Goal: Information Seeking & Learning: Learn about a topic

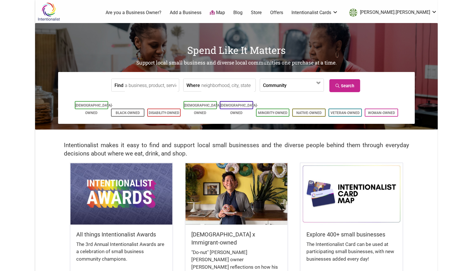
click at [209, 87] on input "Where" at bounding box center [227, 85] width 53 height 13
type input "Seattle, WA, USA"
click at [308, 87] on span at bounding box center [302, 86] width 25 height 10
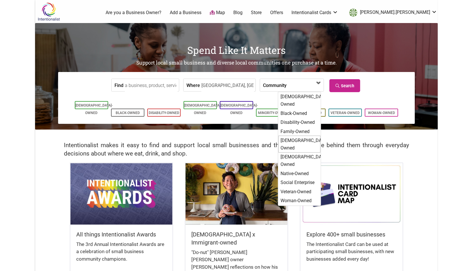
click at [304, 135] on div "[DEMOGRAPHIC_DATA]-Owned" at bounding box center [299, 143] width 42 height 17
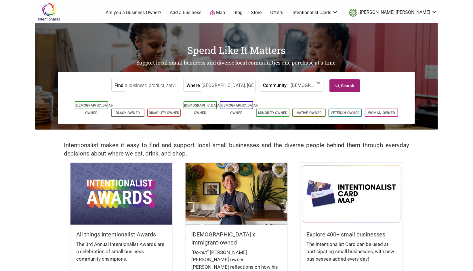
click at [340, 87] on link "Search" at bounding box center [344, 85] width 31 height 13
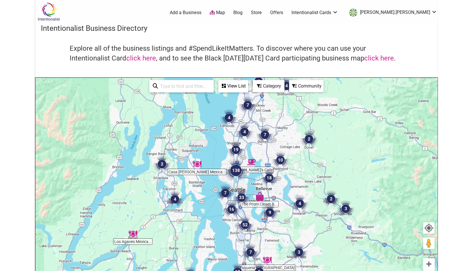
click at [248, 87] on div "Category" at bounding box center [233, 86] width 29 height 11
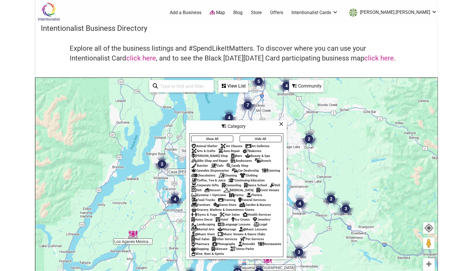
click at [265, 139] on button "Hide All" at bounding box center [261, 138] width 42 height 7
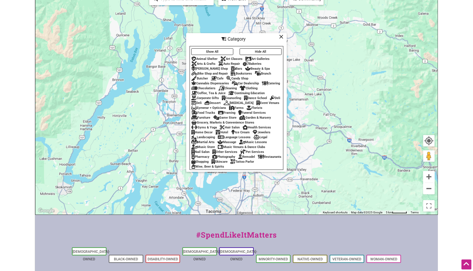
scroll to position [85, 0]
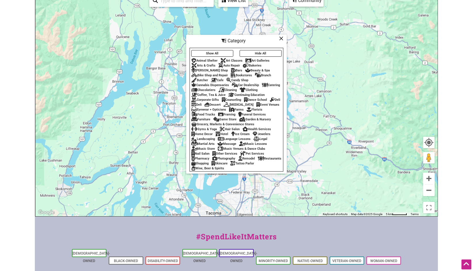
click at [205, 131] on div "Gyms & Yoga" at bounding box center [204, 129] width 26 height 4
click at [281, 38] on icon at bounding box center [281, 38] width 4 height 0
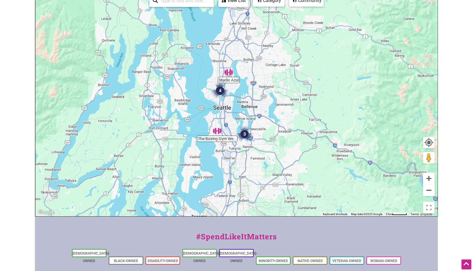
drag, startPoint x: 287, startPoint y: 66, endPoint x: 271, endPoint y: 70, distance: 16.0
click at [271, 70] on div "To navigate, press the arrow keys." at bounding box center [236, 104] width 402 height 224
click at [244, 131] on img "3" at bounding box center [244, 133] width 17 height 17
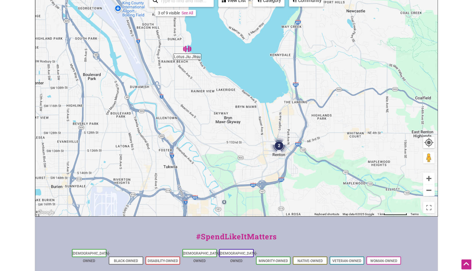
click at [275, 144] on img "2" at bounding box center [278, 145] width 17 height 17
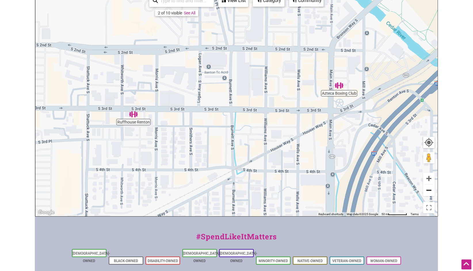
click at [428, 193] on button "Zoom out" at bounding box center [429, 190] width 12 height 12
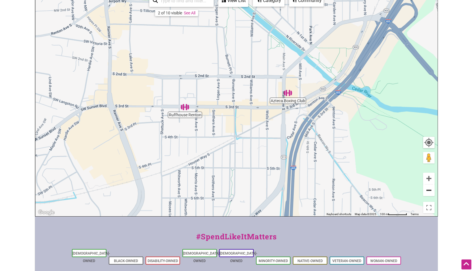
click at [428, 193] on button "Zoom out" at bounding box center [429, 190] width 12 height 12
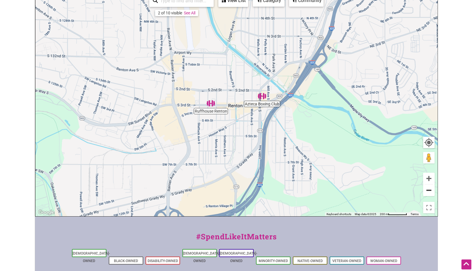
click at [430, 191] on button "Zoom out" at bounding box center [429, 190] width 12 height 12
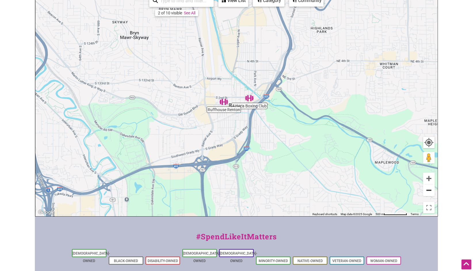
click at [430, 191] on button "Zoom out" at bounding box center [429, 190] width 12 height 12
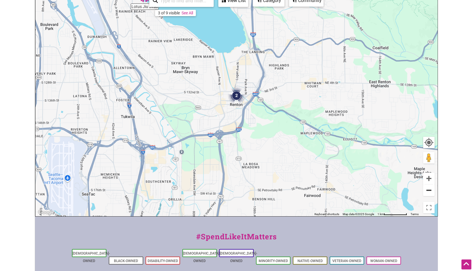
click at [430, 191] on button "Zoom out" at bounding box center [429, 190] width 12 height 12
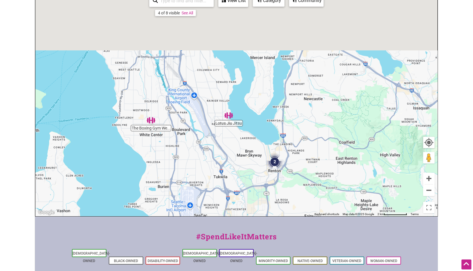
drag, startPoint x: 311, startPoint y: 102, endPoint x: 363, endPoint y: 187, distance: 99.4
click at [363, 187] on div "To navigate, press the arrow keys." at bounding box center [236, 104] width 402 height 224
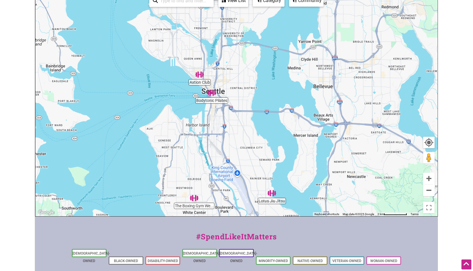
drag, startPoint x: 209, startPoint y: 71, endPoint x: 242, endPoint y: 135, distance: 71.8
click at [242, 135] on div "To navigate, press the arrow keys." at bounding box center [236, 104] width 402 height 224
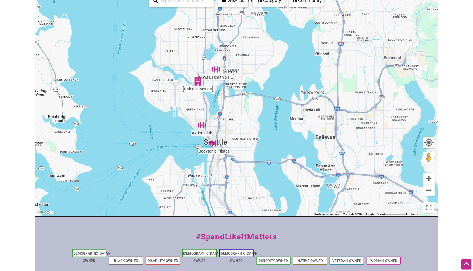
drag, startPoint x: 255, startPoint y: 47, endPoint x: 254, endPoint y: 96, distance: 49.2
click at [254, 96] on div "To navigate, press the arrow keys." at bounding box center [236, 104] width 402 height 224
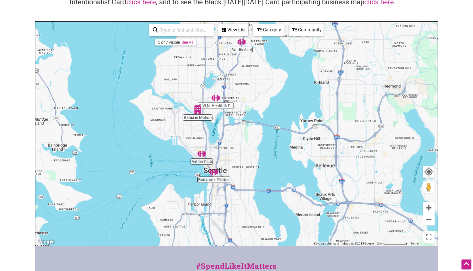
scroll to position [56, 0]
click at [241, 32] on div "View List" at bounding box center [233, 30] width 29 height 11
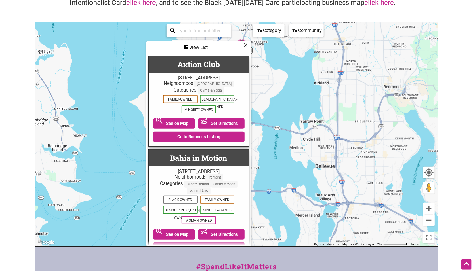
click at [241, 32] on div "5 of 7 visible See All View List Sorry...nothing found. Axtion Club [STREET_ADD…" at bounding box center [199, 135] width 104 height 226
click at [250, 42] on div "Category" at bounding box center [199, 47] width 104 height 11
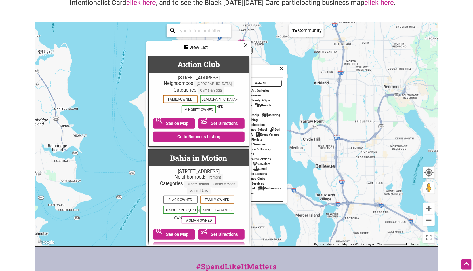
click at [247, 45] on icon at bounding box center [245, 45] width 4 height 0
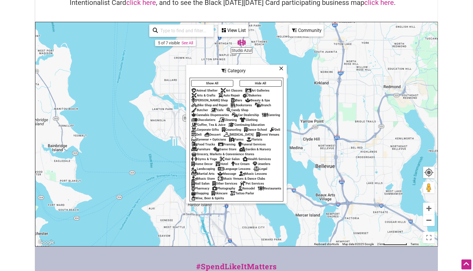
click at [230, 82] on button "Show All" at bounding box center [212, 83] width 42 height 7
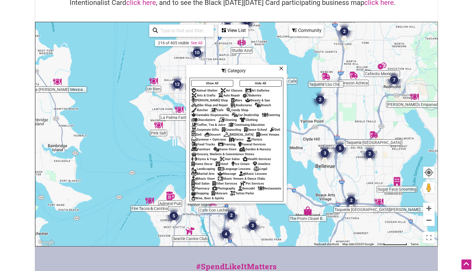
click at [230, 82] on button "Show All" at bounding box center [212, 83] width 42 height 7
click at [261, 83] on button "Hide All" at bounding box center [261, 83] width 42 height 7
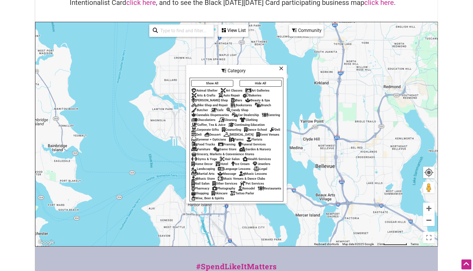
click at [204, 123] on div "Coffee, Tea & Juice" at bounding box center [208, 125] width 34 height 4
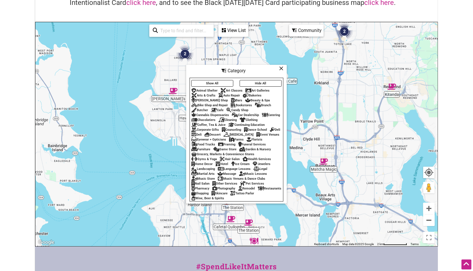
click at [282, 68] on icon at bounding box center [281, 68] width 4 height 0
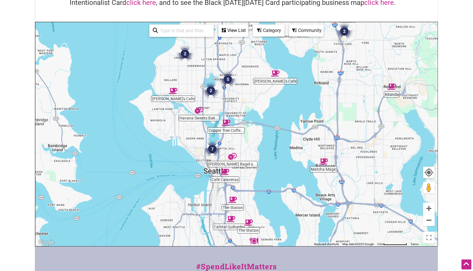
click at [234, 28] on div "View List" at bounding box center [233, 30] width 29 height 11
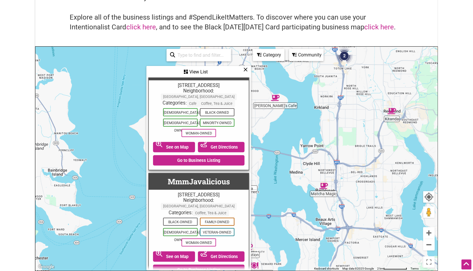
scroll to position [1542, 0]
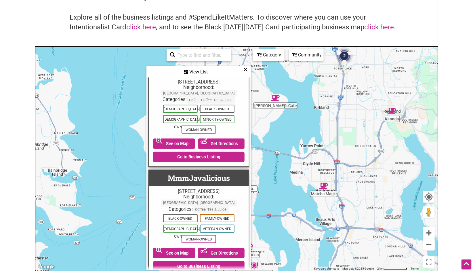
click at [246, 69] on icon at bounding box center [245, 69] width 4 height 0
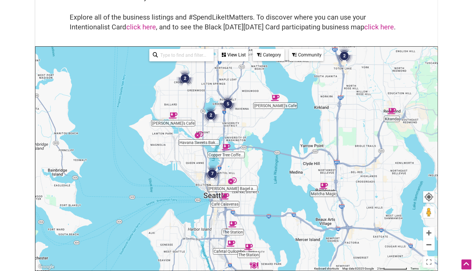
click at [248, 60] on div "Category" at bounding box center [233, 54] width 29 height 11
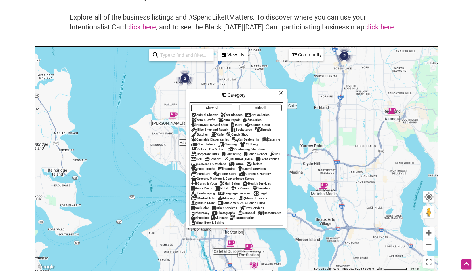
click at [252, 105] on button "Hide All" at bounding box center [261, 107] width 42 height 7
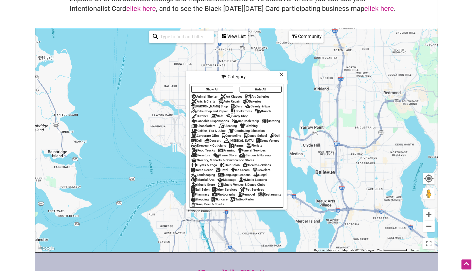
scroll to position [50, 0]
click at [257, 100] on div "Bakeries" at bounding box center [252, 101] width 19 height 4
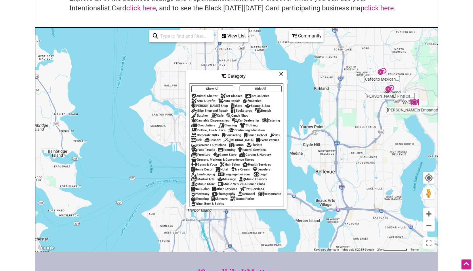
click at [280, 74] on icon at bounding box center [281, 74] width 4 height 0
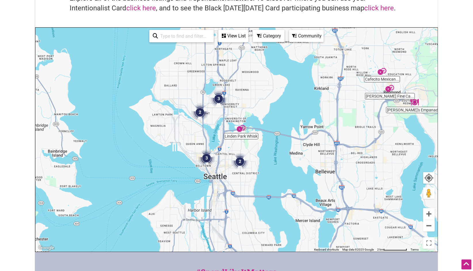
click at [202, 110] on img "2" at bounding box center [199, 112] width 17 height 17
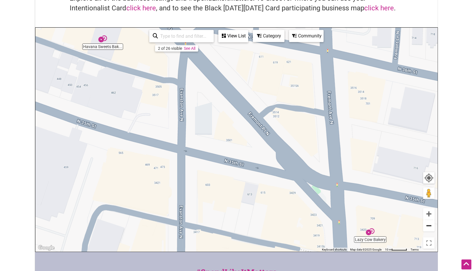
click at [428, 227] on button "Zoom out" at bounding box center [429, 226] width 12 height 12
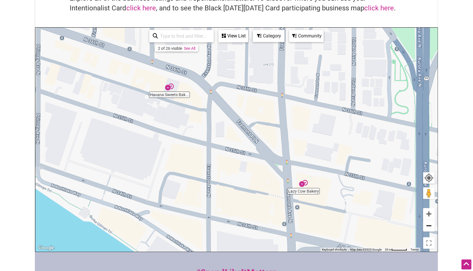
click at [428, 227] on button "Zoom out" at bounding box center [429, 226] width 12 height 12
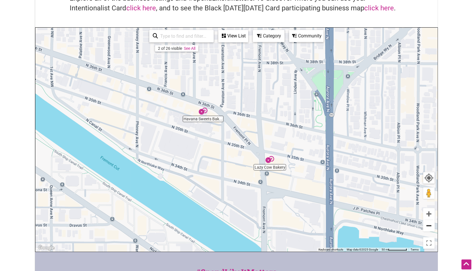
click at [431, 227] on button "Zoom out" at bounding box center [429, 226] width 12 height 12
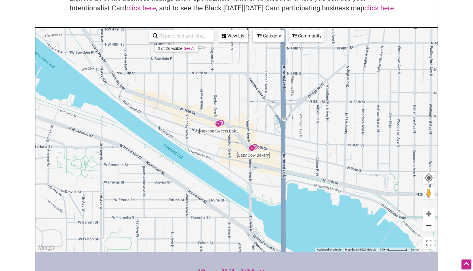
click at [426, 227] on button "Zoom out" at bounding box center [429, 226] width 12 height 12
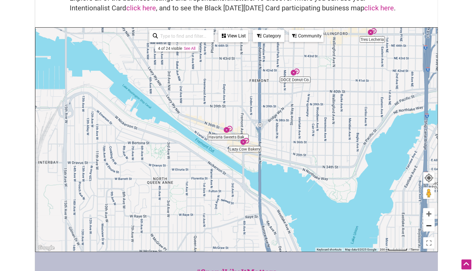
click at [426, 227] on button "Zoom out" at bounding box center [429, 226] width 12 height 12
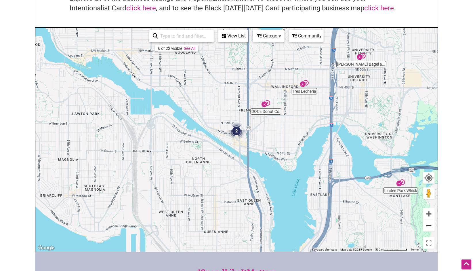
click at [426, 227] on button "Zoom out" at bounding box center [429, 226] width 12 height 12
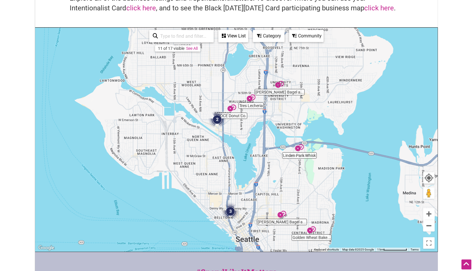
drag, startPoint x: 391, startPoint y: 145, endPoint x: 365, endPoint y: 125, distance: 32.6
click at [365, 125] on div "To navigate, press the arrow keys." at bounding box center [236, 140] width 402 height 224
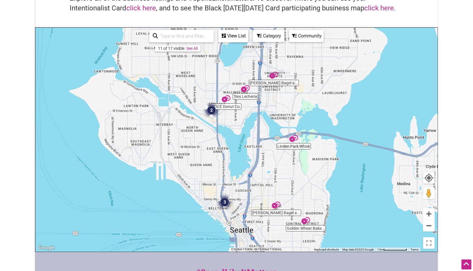
click at [212, 110] on img "2" at bounding box center [211, 110] width 17 height 17
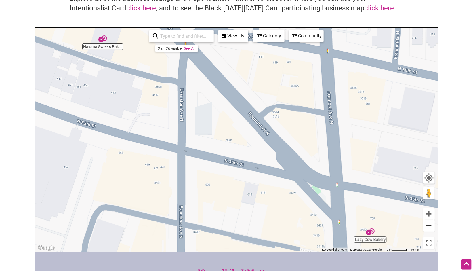
click at [428, 224] on button "Zoom out" at bounding box center [429, 226] width 12 height 12
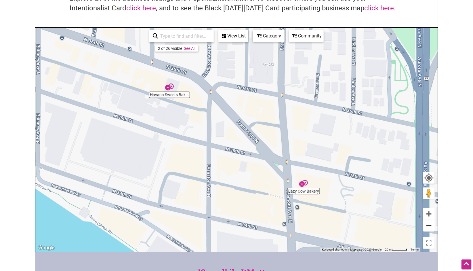
click at [428, 224] on button "Zoom out" at bounding box center [429, 226] width 12 height 12
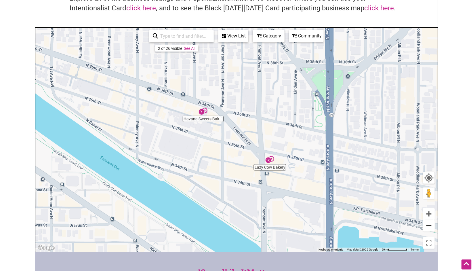
click at [428, 224] on button "Zoom out" at bounding box center [429, 226] width 12 height 12
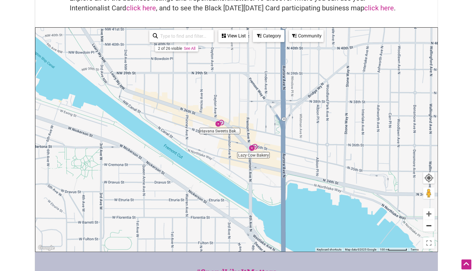
click at [428, 224] on button "Zoom out" at bounding box center [429, 226] width 12 height 12
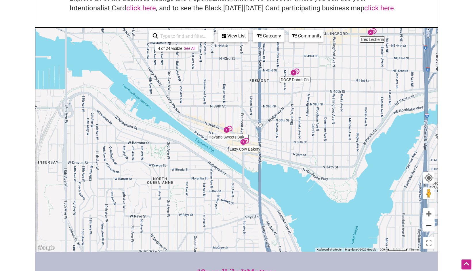
click at [428, 224] on button "Zoom out" at bounding box center [429, 226] width 12 height 12
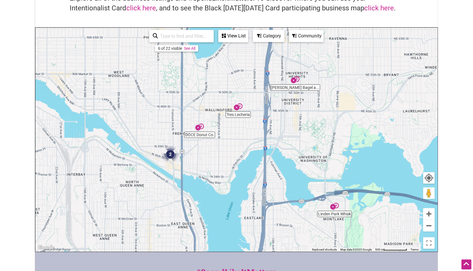
drag, startPoint x: 363, startPoint y: 156, endPoint x: 296, endPoint y: 180, distance: 71.2
click at [296, 180] on div "To navigate, press the arrow keys." at bounding box center [236, 140] width 402 height 224
click at [241, 37] on div "View List" at bounding box center [233, 35] width 29 height 11
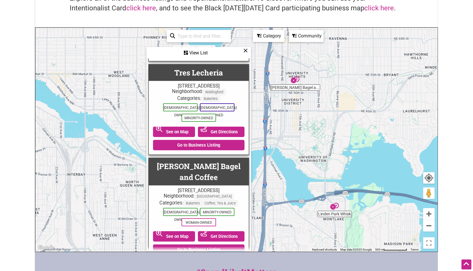
click at [247, 51] on icon at bounding box center [245, 50] width 4 height 0
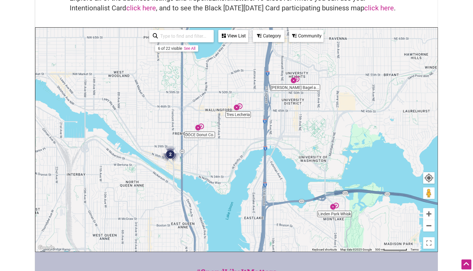
click at [248, 37] on div "Category" at bounding box center [233, 35] width 29 height 11
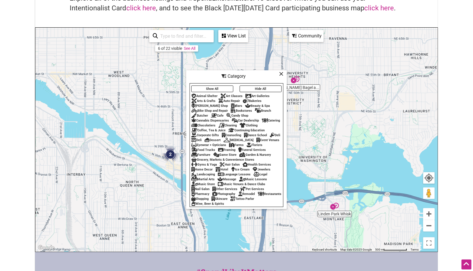
click at [269, 90] on button "Hide All" at bounding box center [261, 88] width 42 height 7
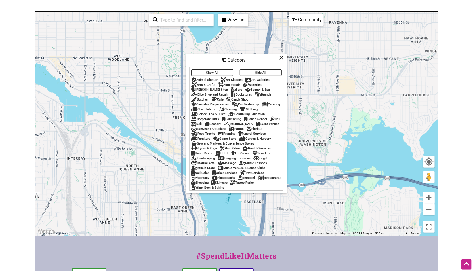
scroll to position [67, 0]
click at [231, 89] on div "Bars" at bounding box center [237, 89] width 12 height 4
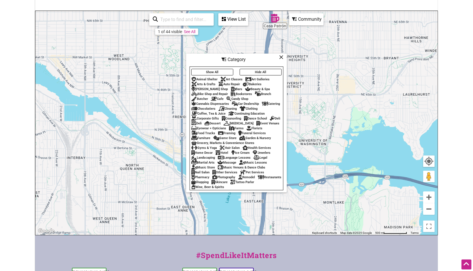
click at [281, 57] on icon at bounding box center [281, 57] width 4 height 0
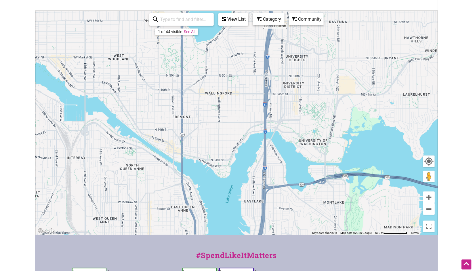
click at [428, 211] on button "Zoom out" at bounding box center [429, 209] width 12 height 12
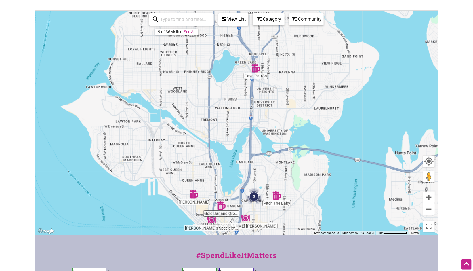
click at [428, 211] on button "Zoom out" at bounding box center [429, 209] width 12 height 12
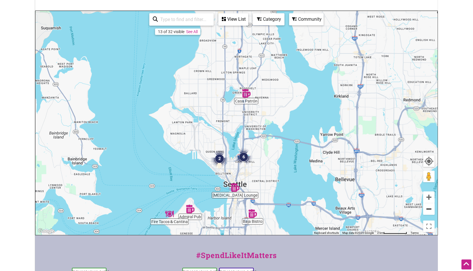
click at [428, 211] on button "Zoom out" at bounding box center [429, 209] width 12 height 12
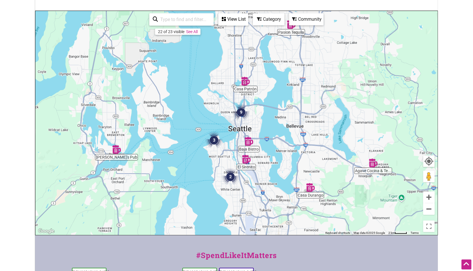
drag, startPoint x: 262, startPoint y: 178, endPoint x: 266, endPoint y: 149, distance: 29.0
click at [266, 149] on div "To navigate, press the arrow keys." at bounding box center [236, 123] width 402 height 224
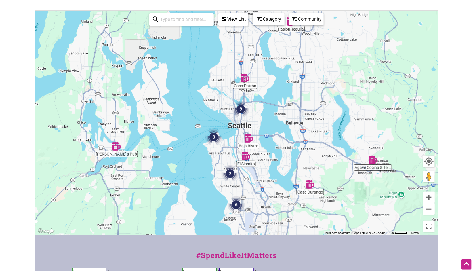
click at [237, 16] on div "View List" at bounding box center [233, 19] width 29 height 11
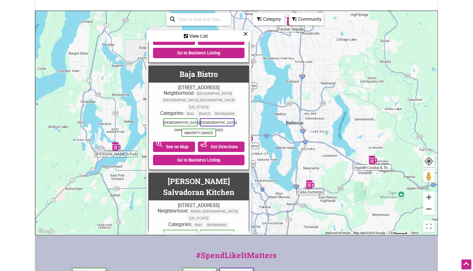
click at [244, 34] on icon at bounding box center [245, 34] width 4 height 0
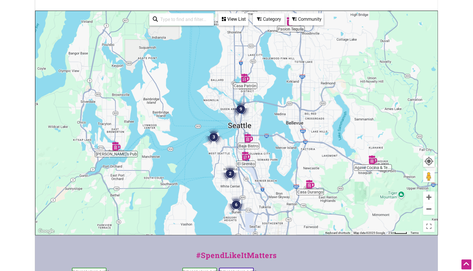
click at [240, 21] on div "View List" at bounding box center [233, 19] width 29 height 11
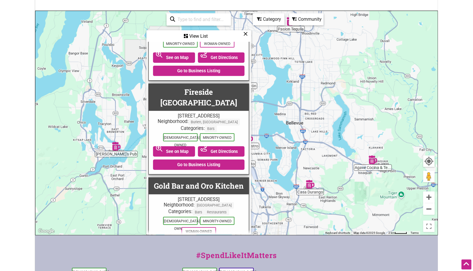
scroll to position [1275, 0]
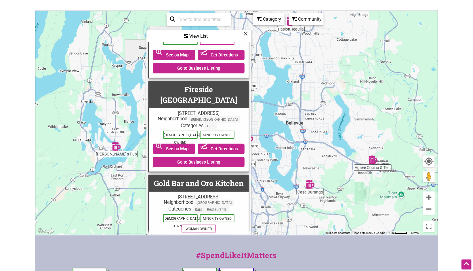
click at [250, 31] on div "Category" at bounding box center [199, 36] width 104 height 11
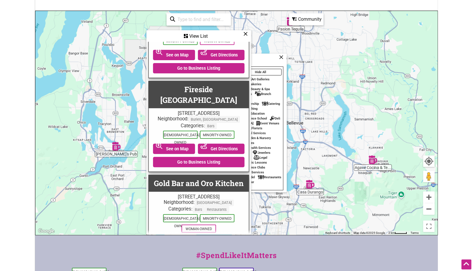
click at [246, 34] on icon at bounding box center [245, 34] width 4 height 0
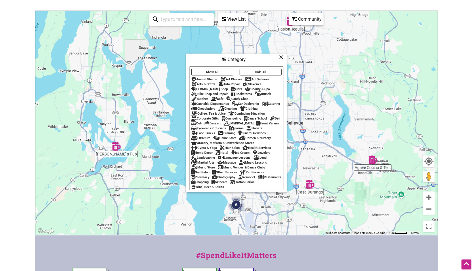
click at [260, 71] on button "Hide All" at bounding box center [261, 72] width 42 height 7
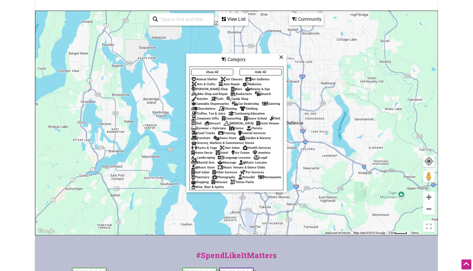
click at [231, 80] on div "Art Classes" at bounding box center [231, 79] width 22 height 4
click at [210, 84] on div "Arts & Crafts" at bounding box center [203, 84] width 24 height 4
click at [259, 72] on button "Hide All" at bounding box center [261, 72] width 42 height 7
click at [209, 73] on button "Show All" at bounding box center [212, 72] width 42 height 7
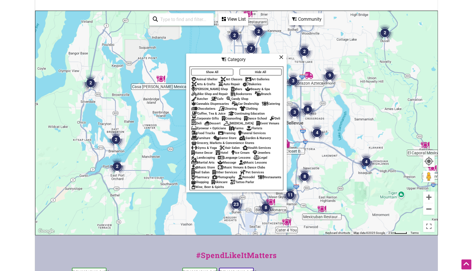
click at [249, 72] on button "Hide All" at bounding box center [261, 72] width 42 height 7
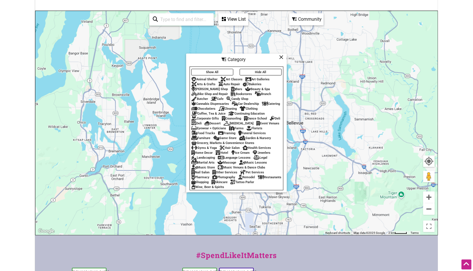
click at [211, 84] on div "Arts & Crafts" at bounding box center [203, 84] width 24 height 4
click at [282, 57] on icon at bounding box center [281, 57] width 4 height 0
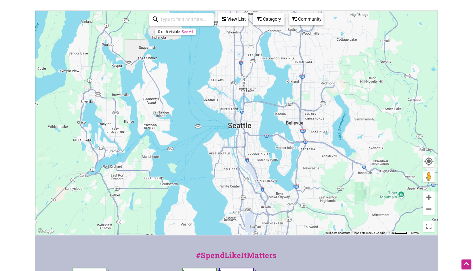
click at [236, 16] on div "View List" at bounding box center [233, 19] width 29 height 11
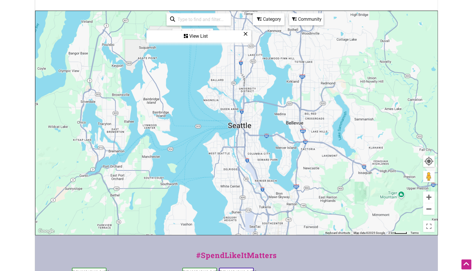
click at [204, 36] on div "View List" at bounding box center [199, 36] width 104 height 11
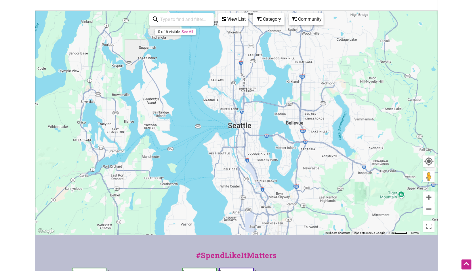
click at [240, 16] on div "View List" at bounding box center [233, 19] width 29 height 11
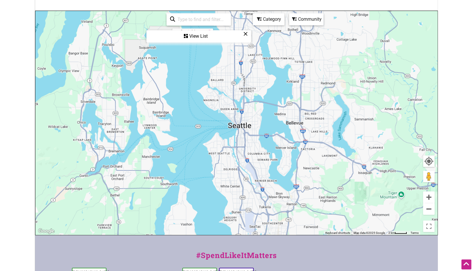
click at [245, 34] on icon at bounding box center [245, 34] width 4 height 0
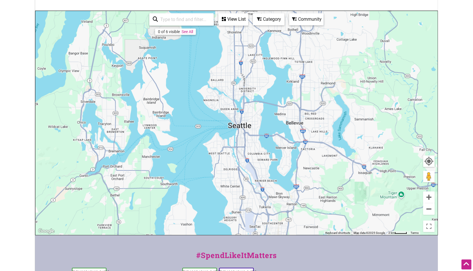
click at [240, 21] on div "View List" at bounding box center [233, 19] width 29 height 11
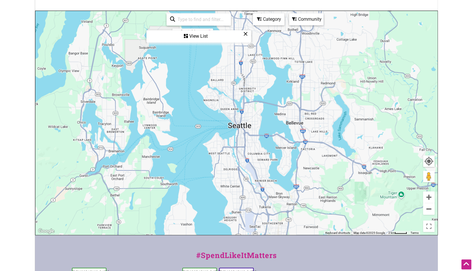
click at [246, 34] on icon at bounding box center [245, 34] width 4 height 0
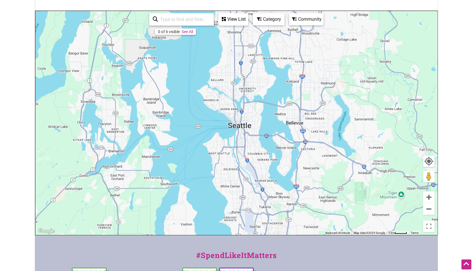
click at [258, 19] on icon at bounding box center [259, 19] width 5 height 5
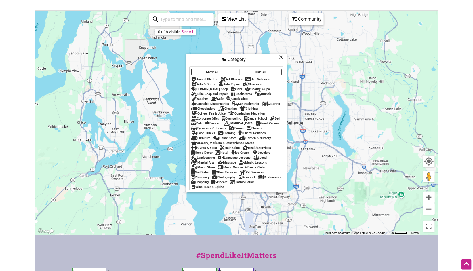
click at [254, 74] on button "Hide All" at bounding box center [261, 72] width 42 height 7
click at [227, 71] on button "Show All" at bounding box center [212, 72] width 42 height 7
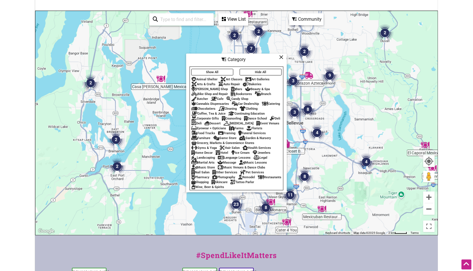
click at [253, 72] on button "Hide All" at bounding box center [261, 72] width 42 height 7
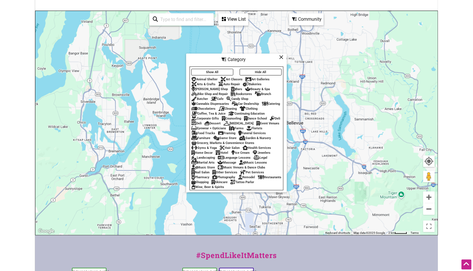
click at [229, 79] on div "Art Classes" at bounding box center [231, 79] width 22 height 4
click at [256, 79] on div "Art Galleries" at bounding box center [257, 79] width 24 height 4
click at [213, 83] on div "Arts & Crafts" at bounding box center [203, 84] width 24 height 4
click at [281, 57] on icon at bounding box center [281, 57] width 4 height 0
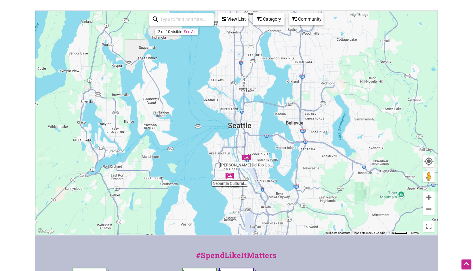
click at [237, 21] on div "View List" at bounding box center [233, 19] width 29 height 11
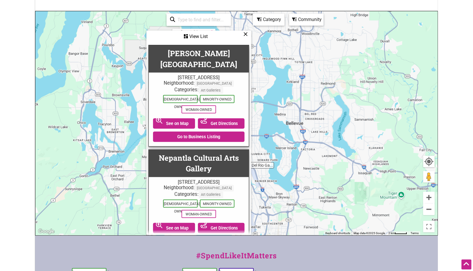
scroll to position [46, 0]
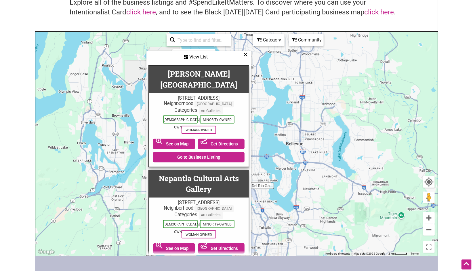
click at [243, 55] on icon at bounding box center [245, 54] width 4 height 0
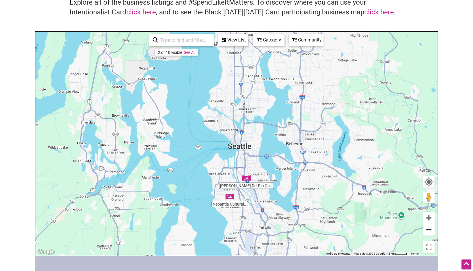
click at [427, 230] on button "Zoom out" at bounding box center [429, 230] width 12 height 12
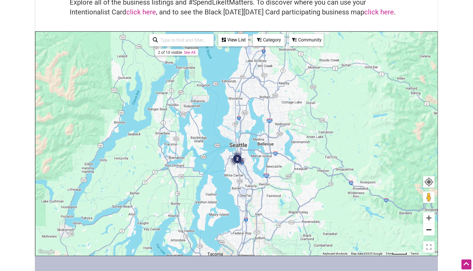
click at [427, 230] on button "Zoom out" at bounding box center [429, 230] width 12 height 12
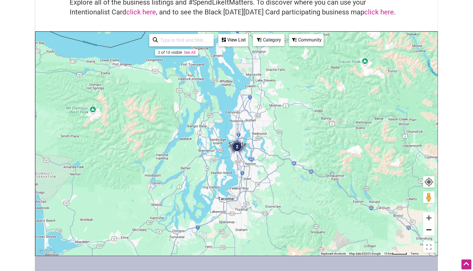
click at [427, 230] on button "Zoom out" at bounding box center [429, 230] width 12 height 12
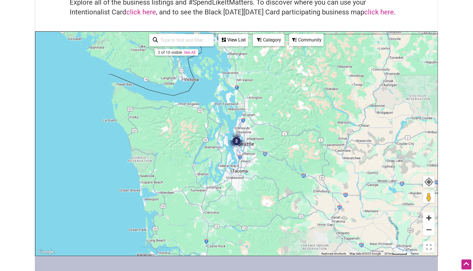
click at [427, 217] on button "Zoom in" at bounding box center [429, 218] width 12 height 12
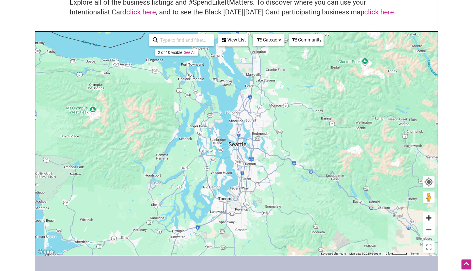
click at [427, 217] on button "Zoom in" at bounding box center [429, 218] width 12 height 12
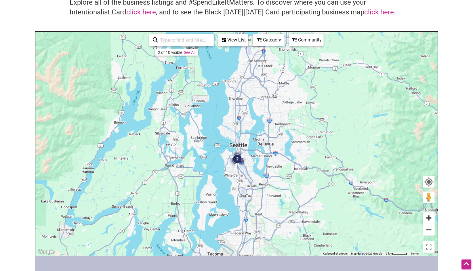
click at [427, 216] on button "Zoom in" at bounding box center [429, 218] width 12 height 12
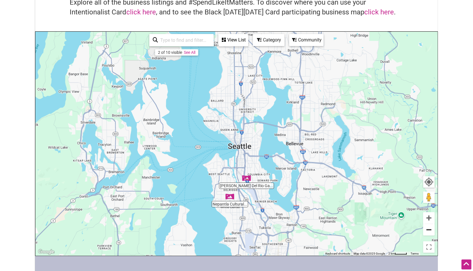
click at [426, 228] on button "Zoom out" at bounding box center [429, 230] width 12 height 12
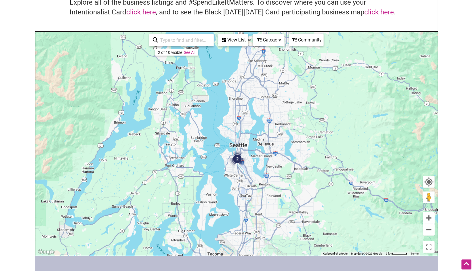
click at [237, 39] on div "View List" at bounding box center [233, 40] width 29 height 11
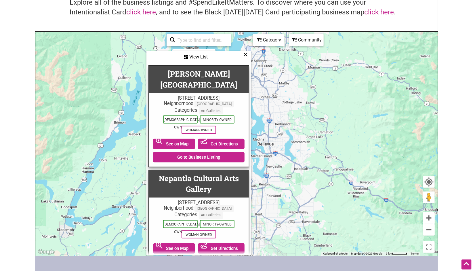
click at [259, 40] on icon at bounding box center [259, 39] width 5 height 5
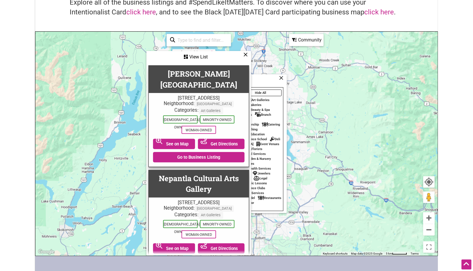
click at [247, 55] on icon at bounding box center [245, 54] width 4 height 0
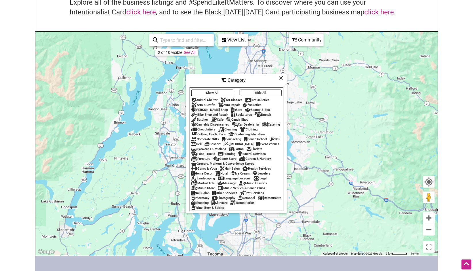
click at [253, 92] on button "Hide All" at bounding box center [261, 92] width 42 height 7
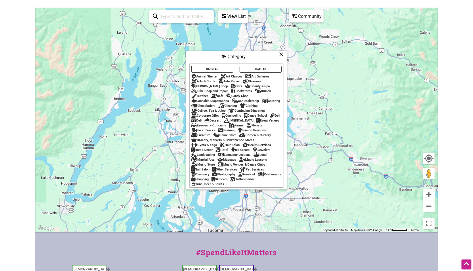
scroll to position [70, 0]
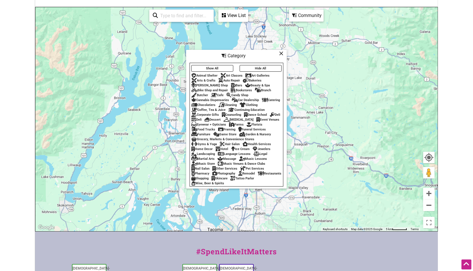
click at [251, 80] on div "Bakeries" at bounding box center [252, 81] width 19 height 4
click at [281, 53] on icon at bounding box center [281, 53] width 4 height 0
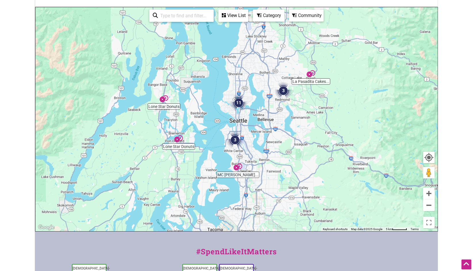
click at [240, 13] on div "View List" at bounding box center [233, 15] width 29 height 11
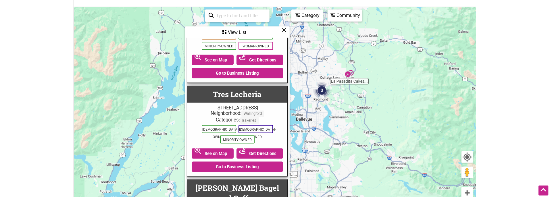
scroll to position [1703, 0]
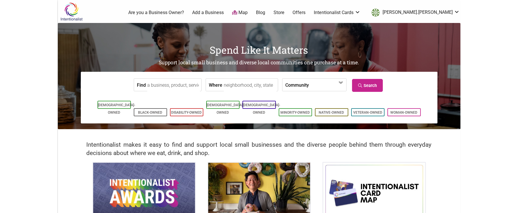
click at [171, 86] on input "Find" at bounding box center [173, 85] width 53 height 13
click at [217, 85] on label "Where" at bounding box center [216, 85] width 14 height 12
click at [224, 85] on input "Where" at bounding box center [250, 85] width 53 height 13
click at [231, 84] on input "Where" at bounding box center [250, 85] width 53 height 13
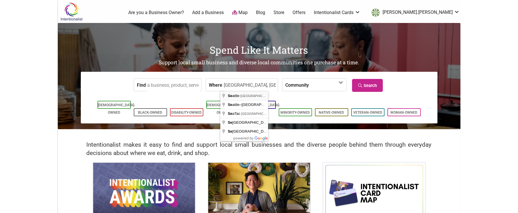
type input "Seattle, WA, USA"
drag, startPoint x: 239, startPoint y: 98, endPoint x: 247, endPoint y: 96, distance: 7.9
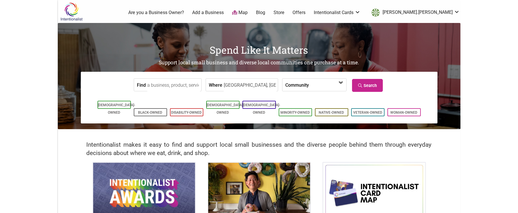
click at [331, 85] on span at bounding box center [325, 86] width 25 height 10
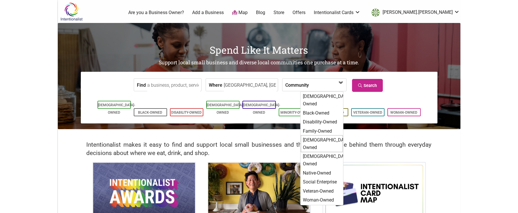
click at [317, 135] on div "[DEMOGRAPHIC_DATA]-Owned" at bounding box center [322, 143] width 42 height 17
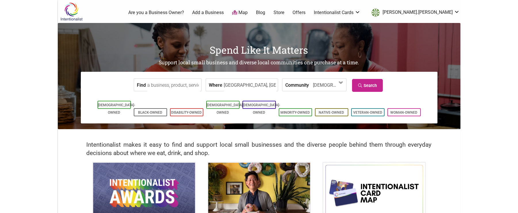
drag, startPoint x: 362, startPoint y: 85, endPoint x: 348, endPoint y: 52, distance: 35.6
click at [362, 85] on link "Search" at bounding box center [367, 85] width 31 height 13
